Goal: Find specific page/section: Find specific page/section

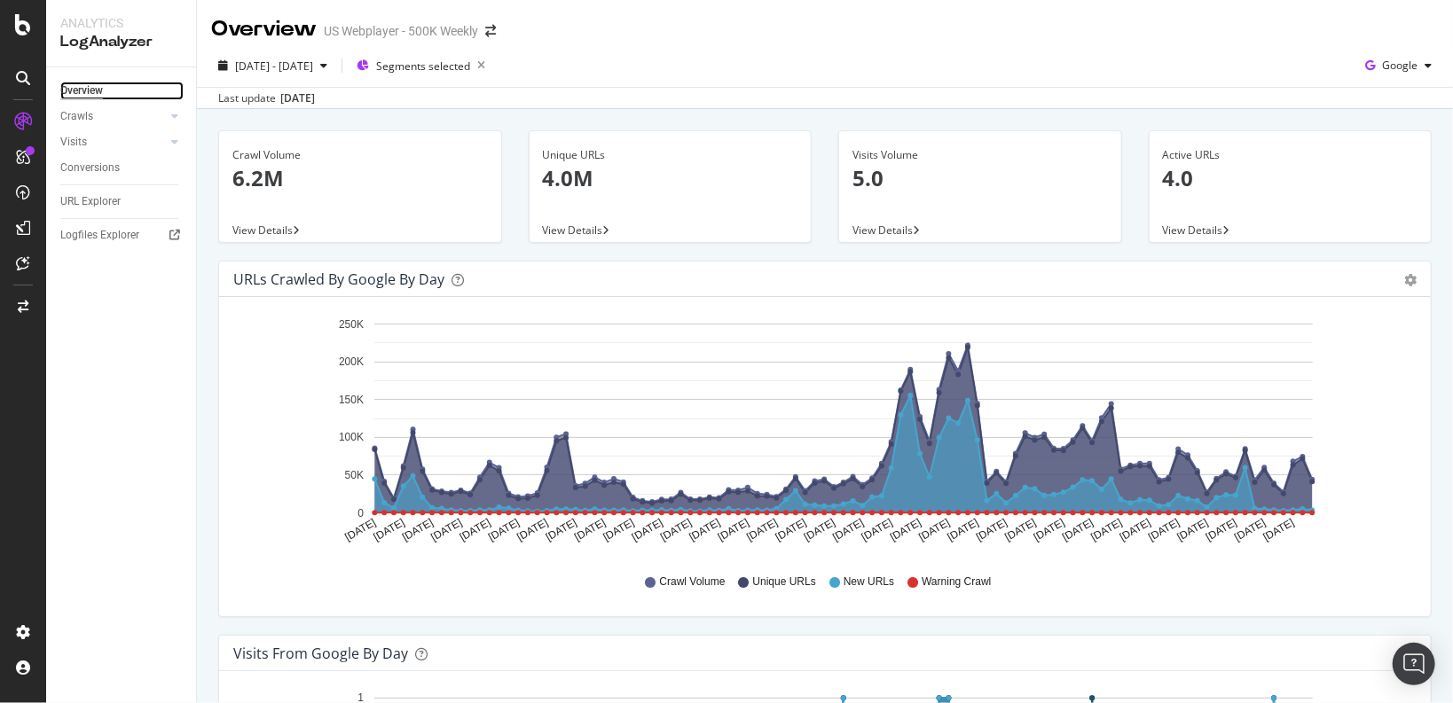
click at [74, 93] on div "Overview" at bounding box center [81, 91] width 43 height 19
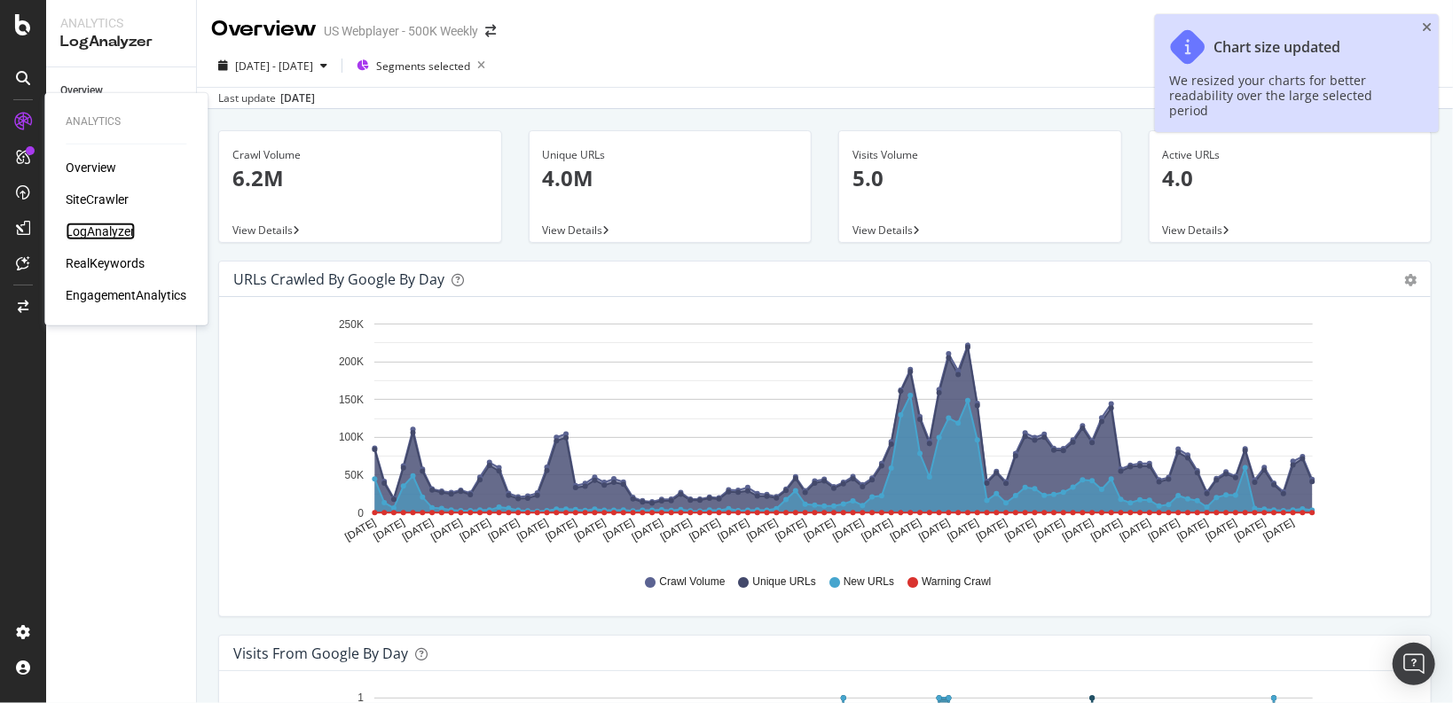
click at [109, 231] on div "LogAnalyzer" at bounding box center [100, 232] width 69 height 18
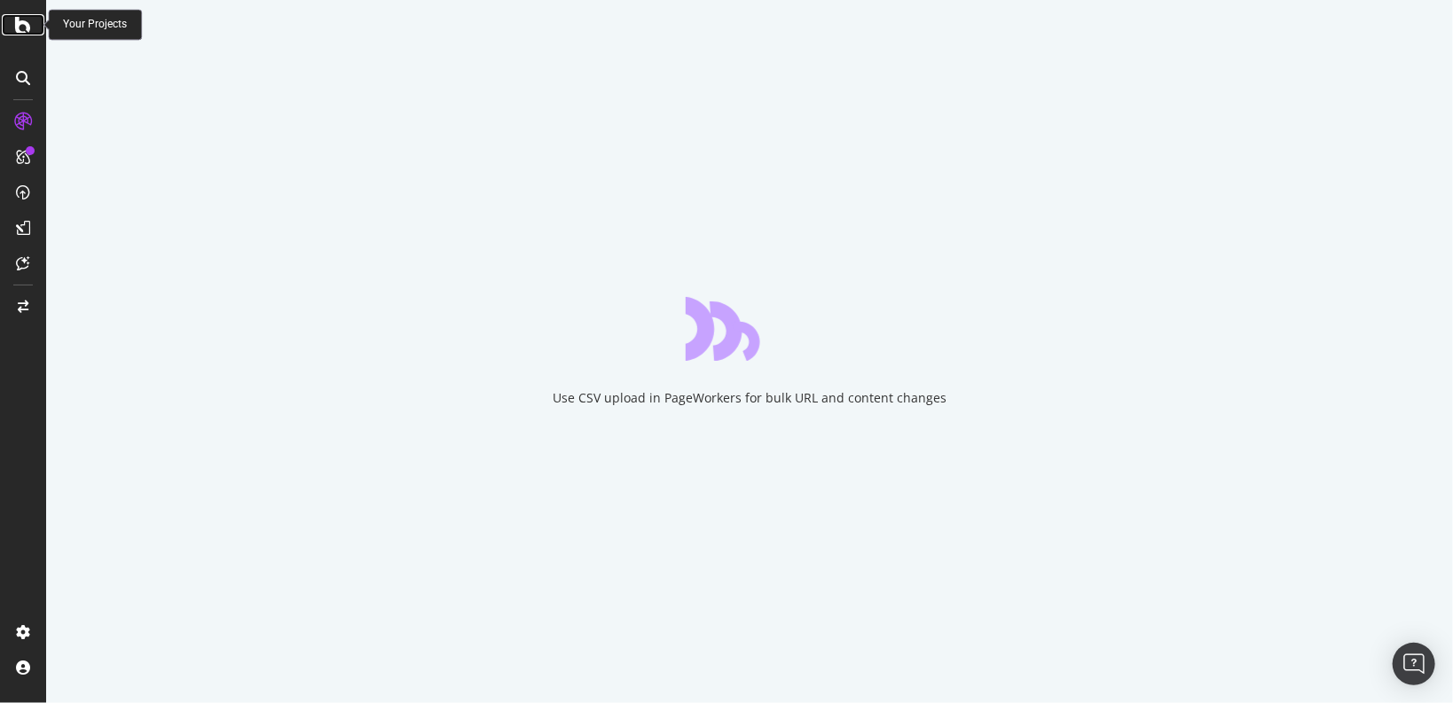
click at [20, 26] on icon at bounding box center [23, 24] width 16 height 21
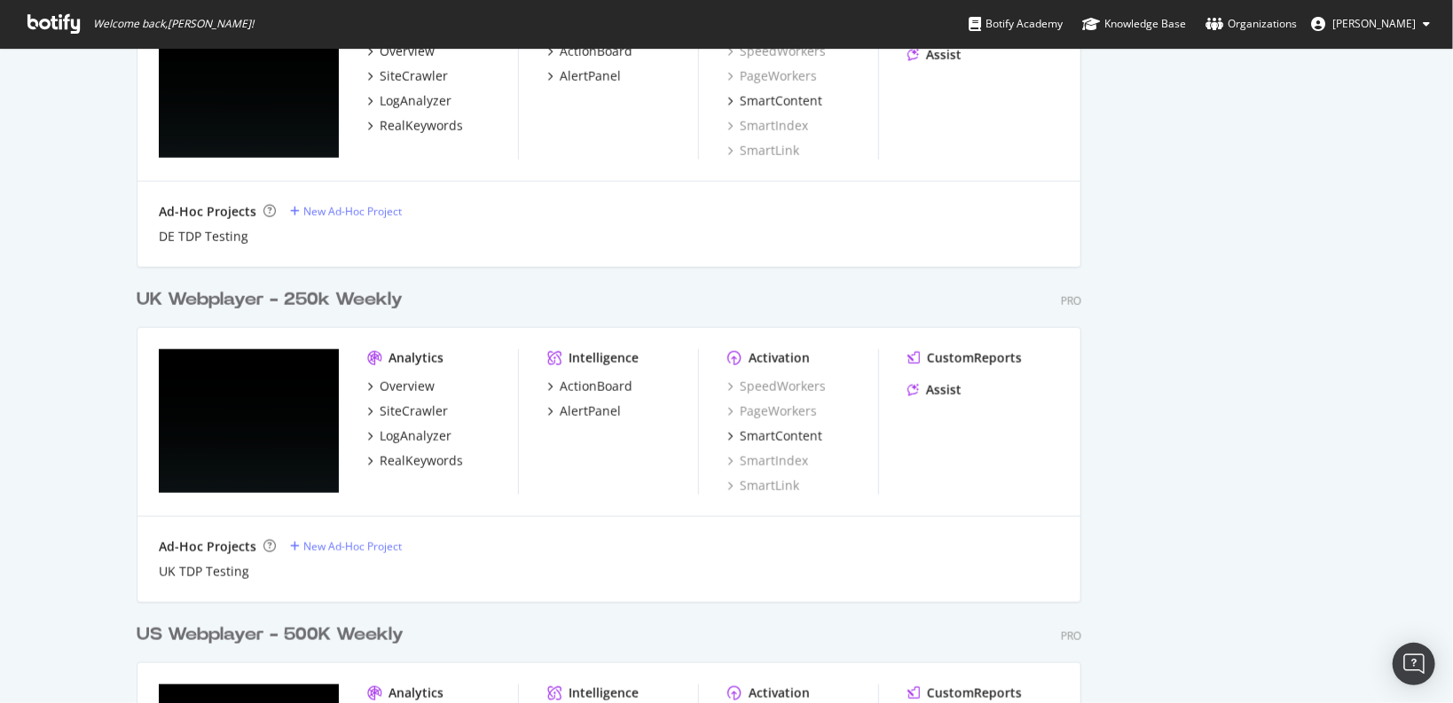
scroll to position [1277, 0]
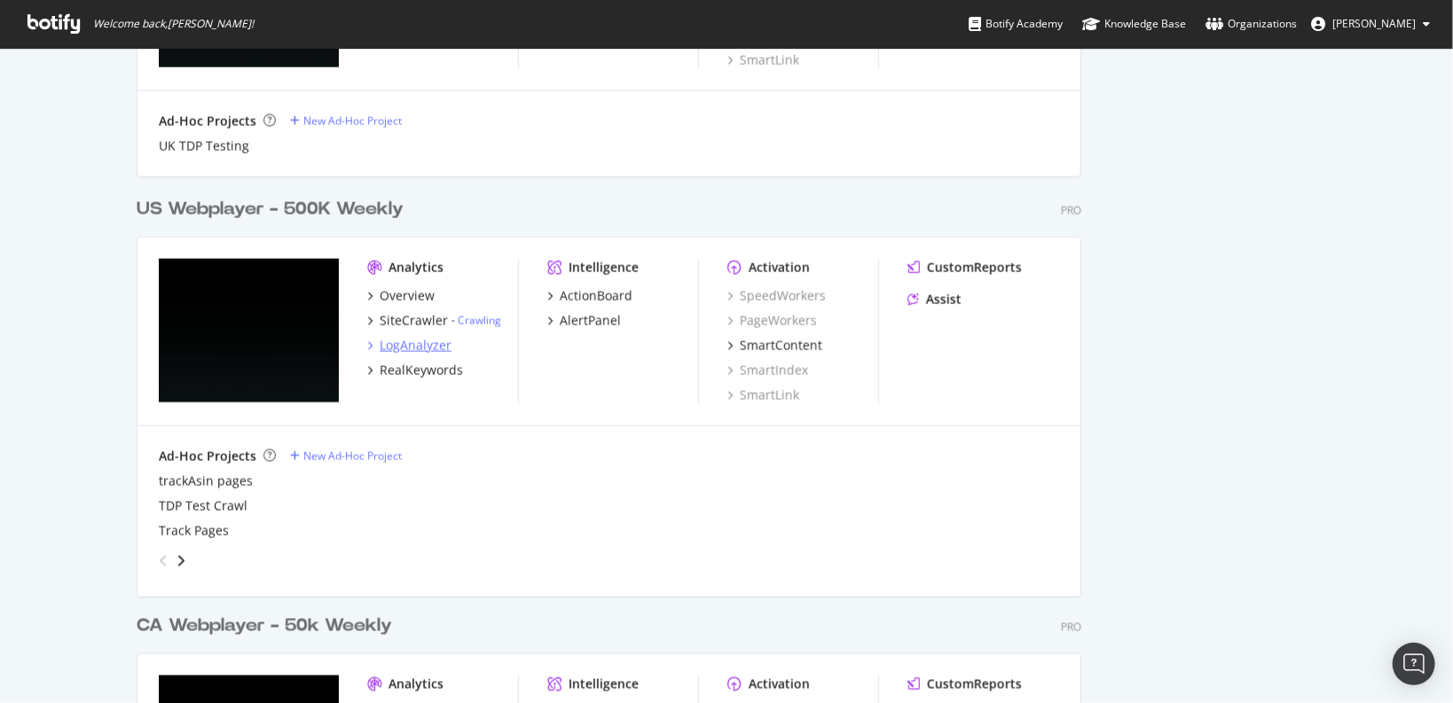
click at [401, 346] on div "LogAnalyzer" at bounding box center [416, 346] width 72 height 18
